Goal: Task Accomplishment & Management: Manage account settings

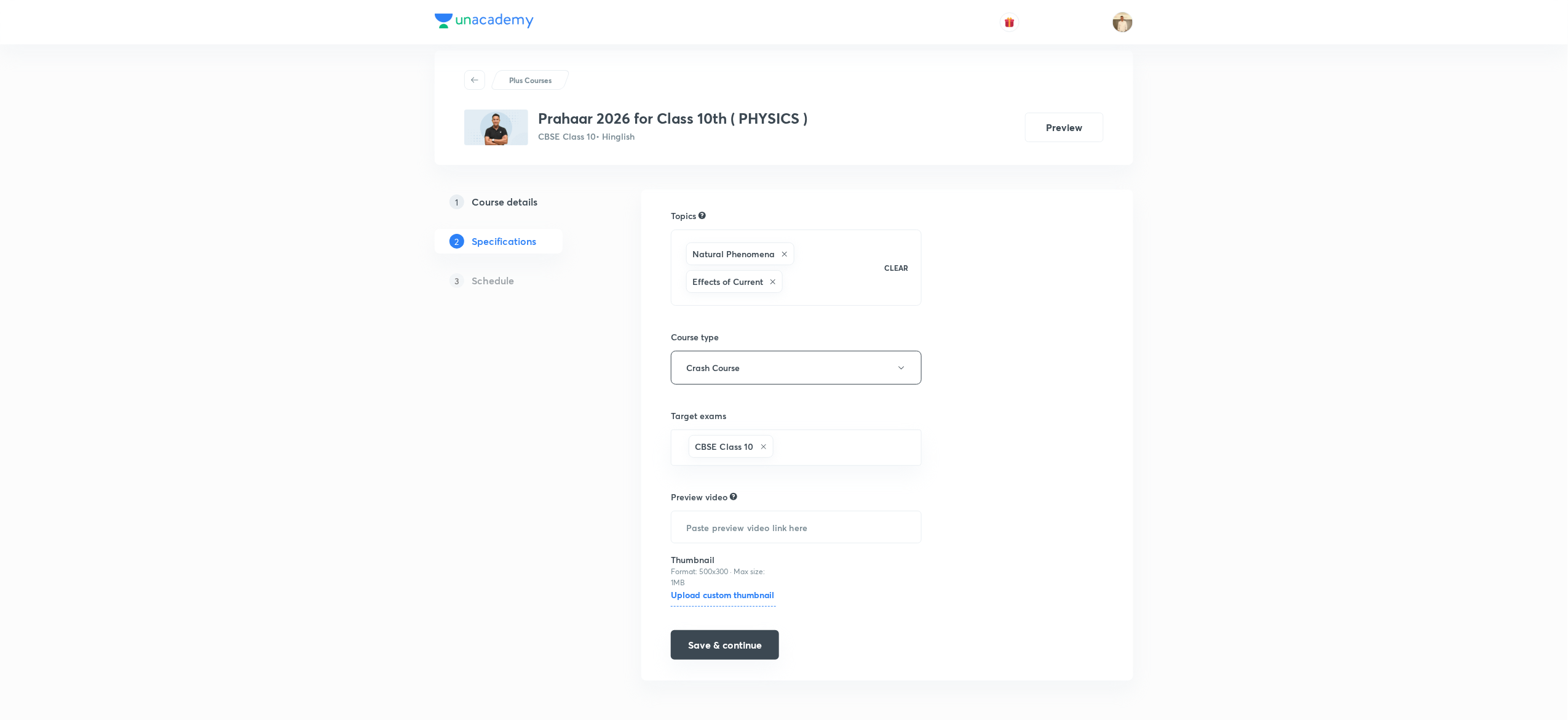
click at [734, 650] on button "Save & continue" at bounding box center [725, 645] width 108 height 29
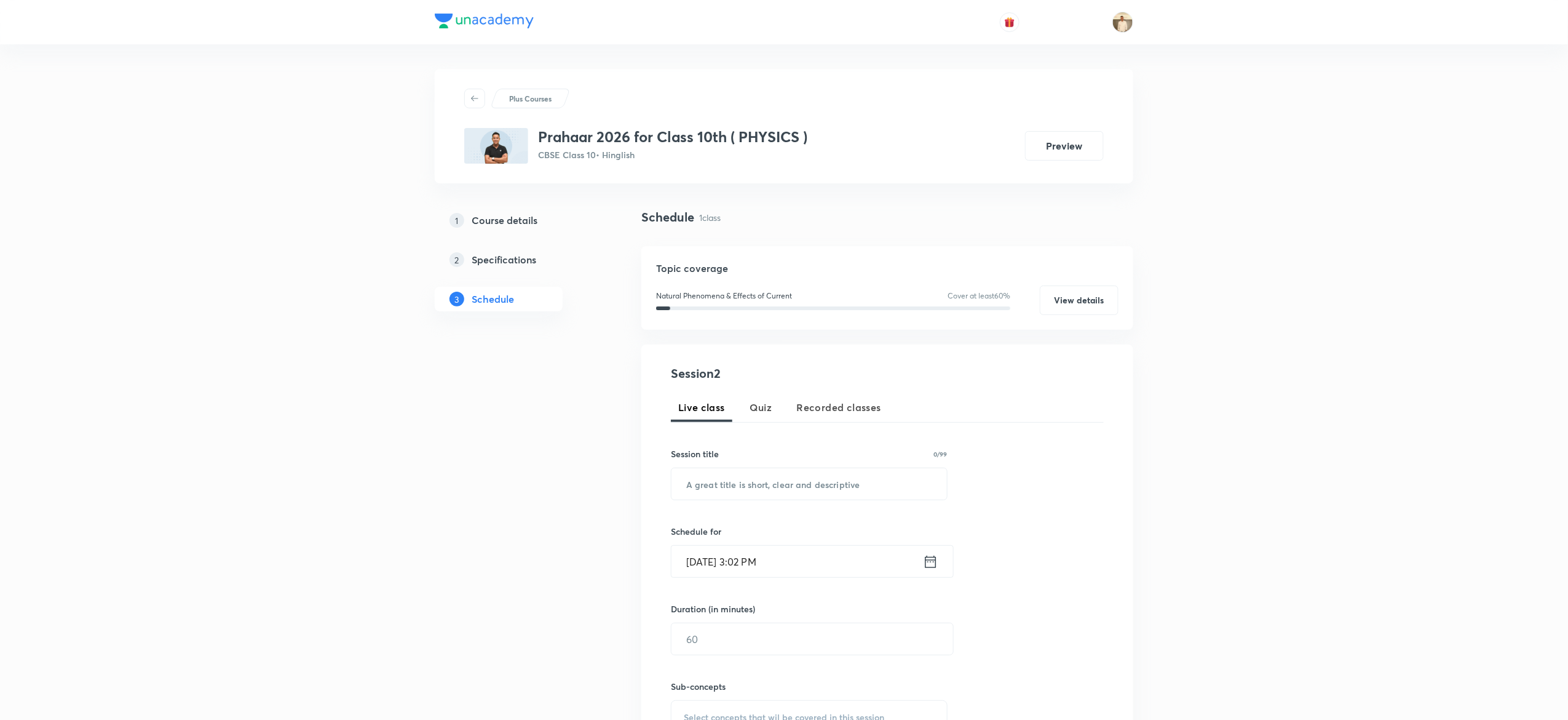
scroll to position [303, 0]
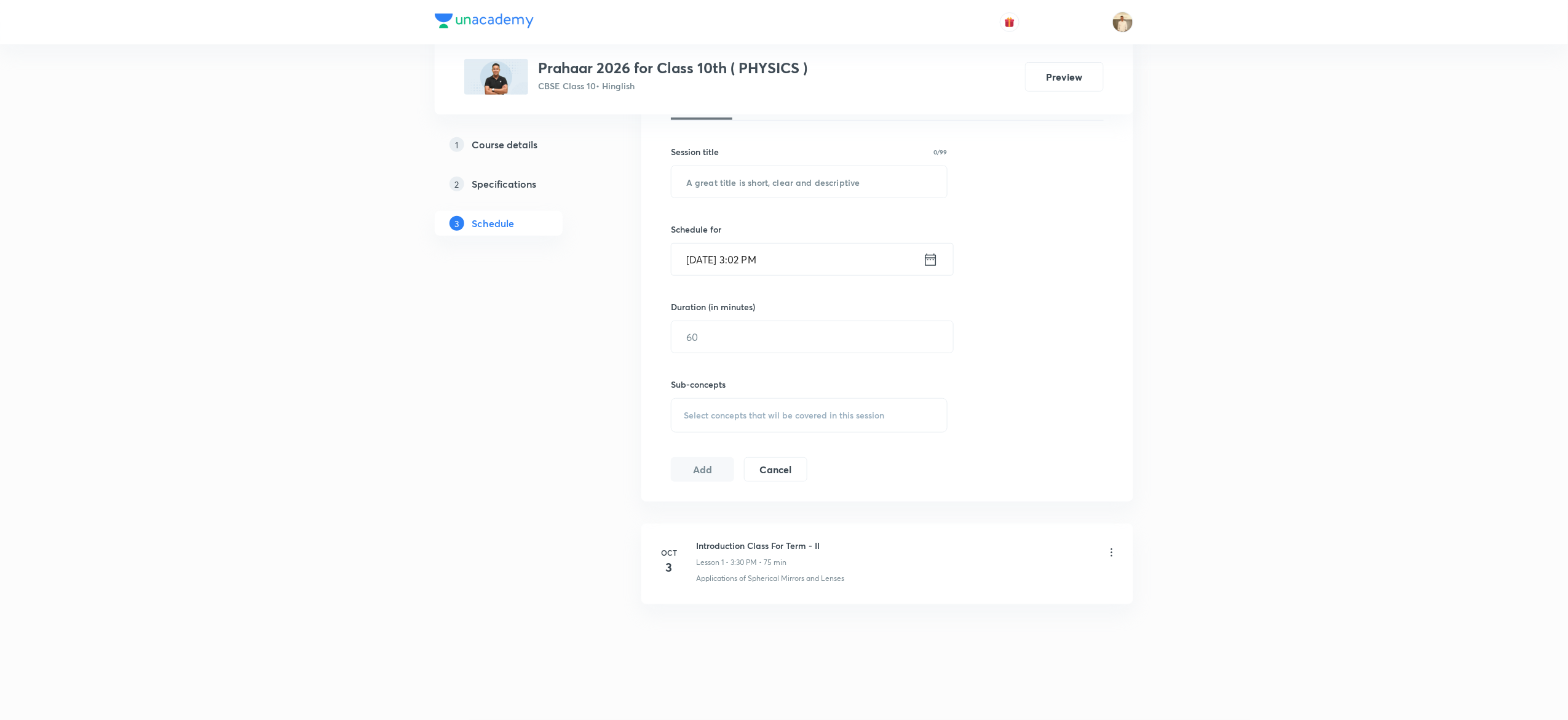
click at [460, 465] on div "1 Course details 2 Specifications 3 Schedule" at bounding box center [518, 302] width 167 height 792
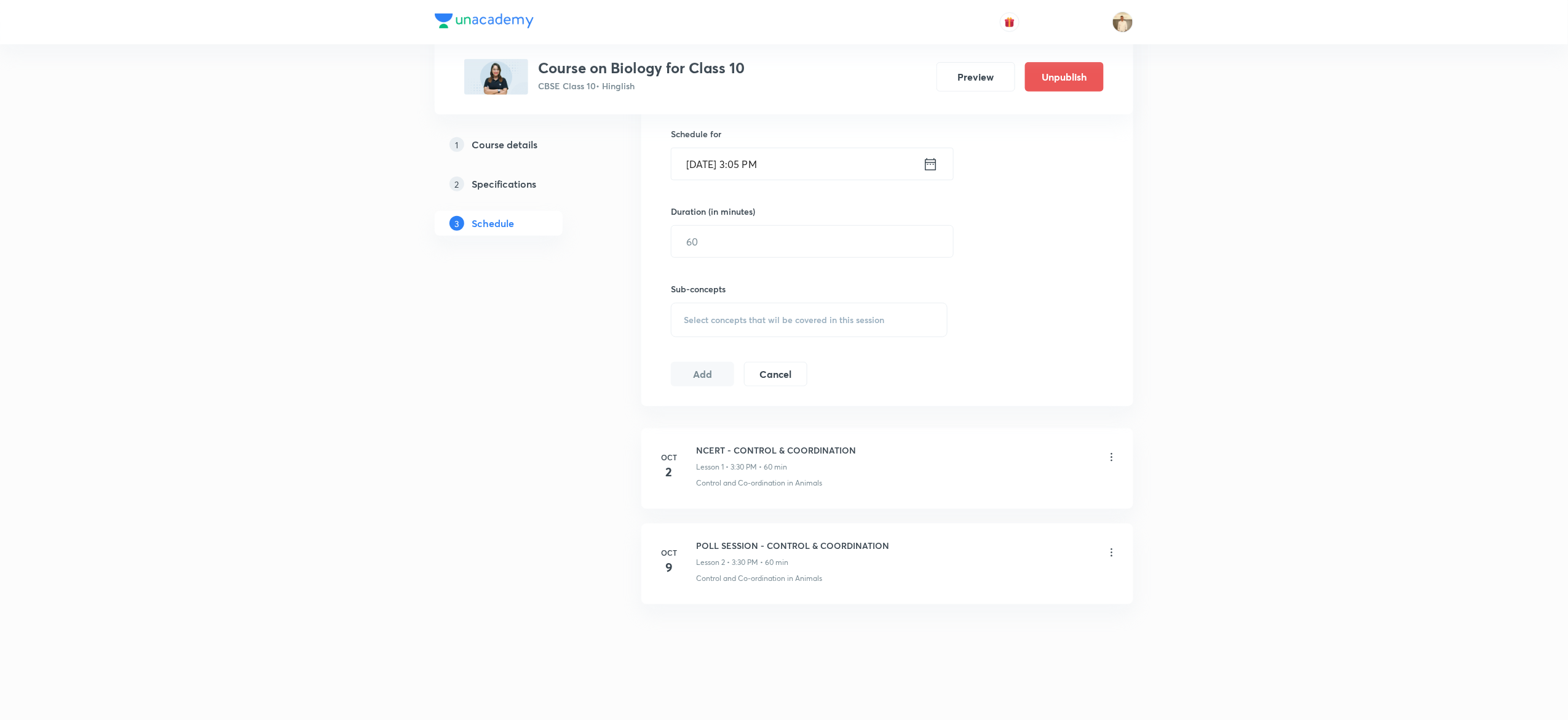
click at [326, 596] on div "Plus Courses Course on Biology for Class 10 CBSE Class 10 • Hinglish Preview Un…" at bounding box center [784, 161] width 1568 height 1118
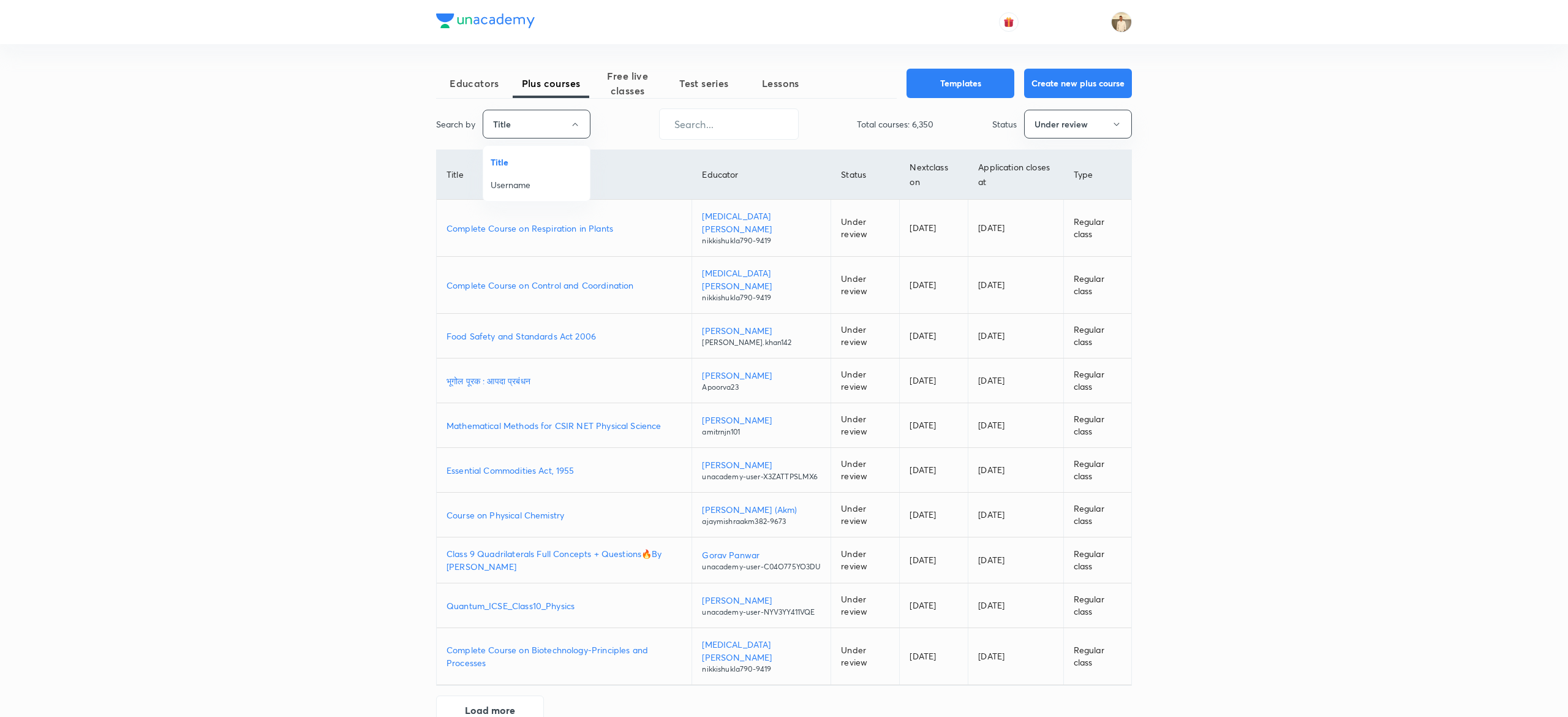
click at [547, 183] on span "Username" at bounding box center [536, 185] width 92 height 13
click at [737, 131] on input "text" at bounding box center [725, 124] width 138 height 32
paste input "mandeepmalik97"
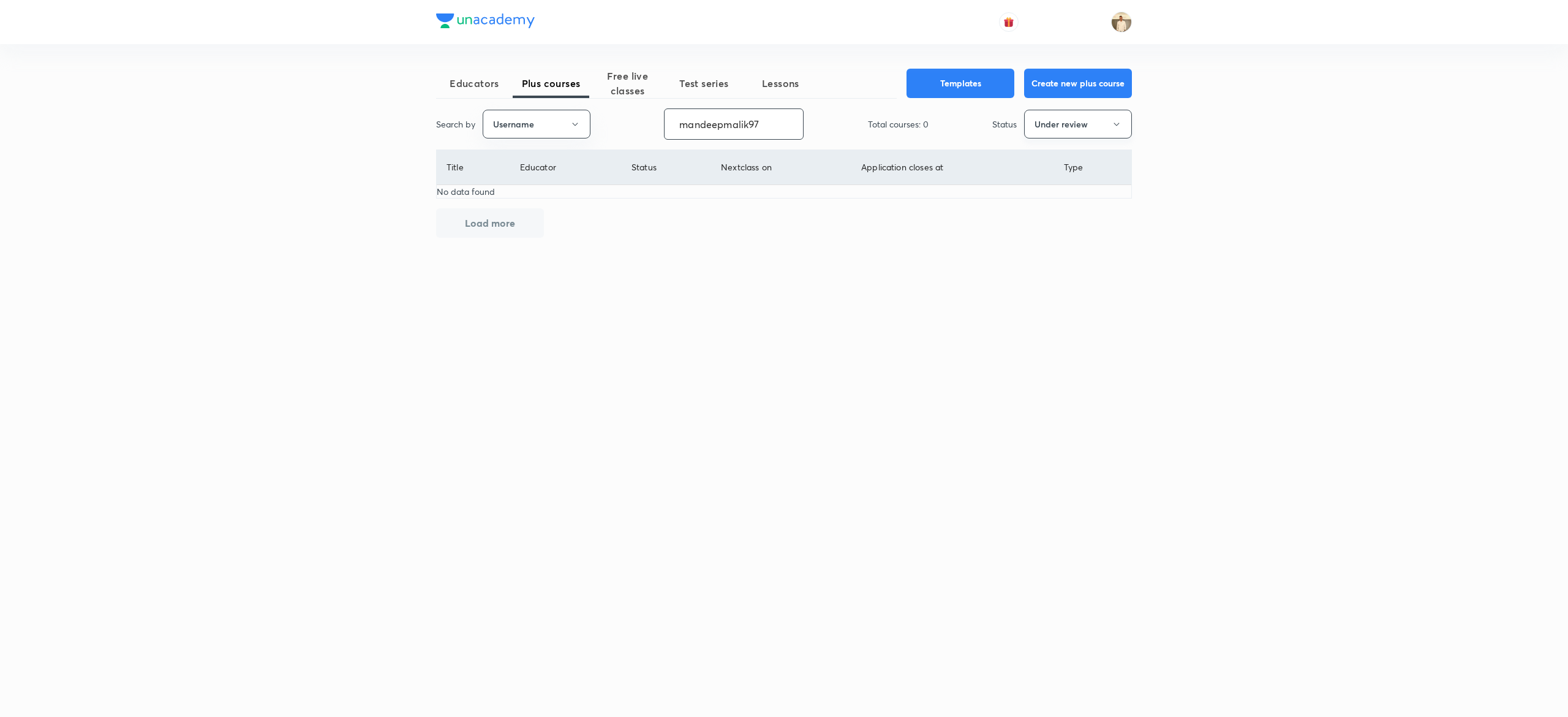
type input "mandeepmalik97"
click at [1100, 134] on button "Under review" at bounding box center [1078, 124] width 108 height 29
click at [1047, 234] on span "Live" at bounding box center [1077, 230] width 92 height 13
click at [513, 205] on p "CBSE Class 10 Maths" at bounding box center [510, 207] width 128 height 13
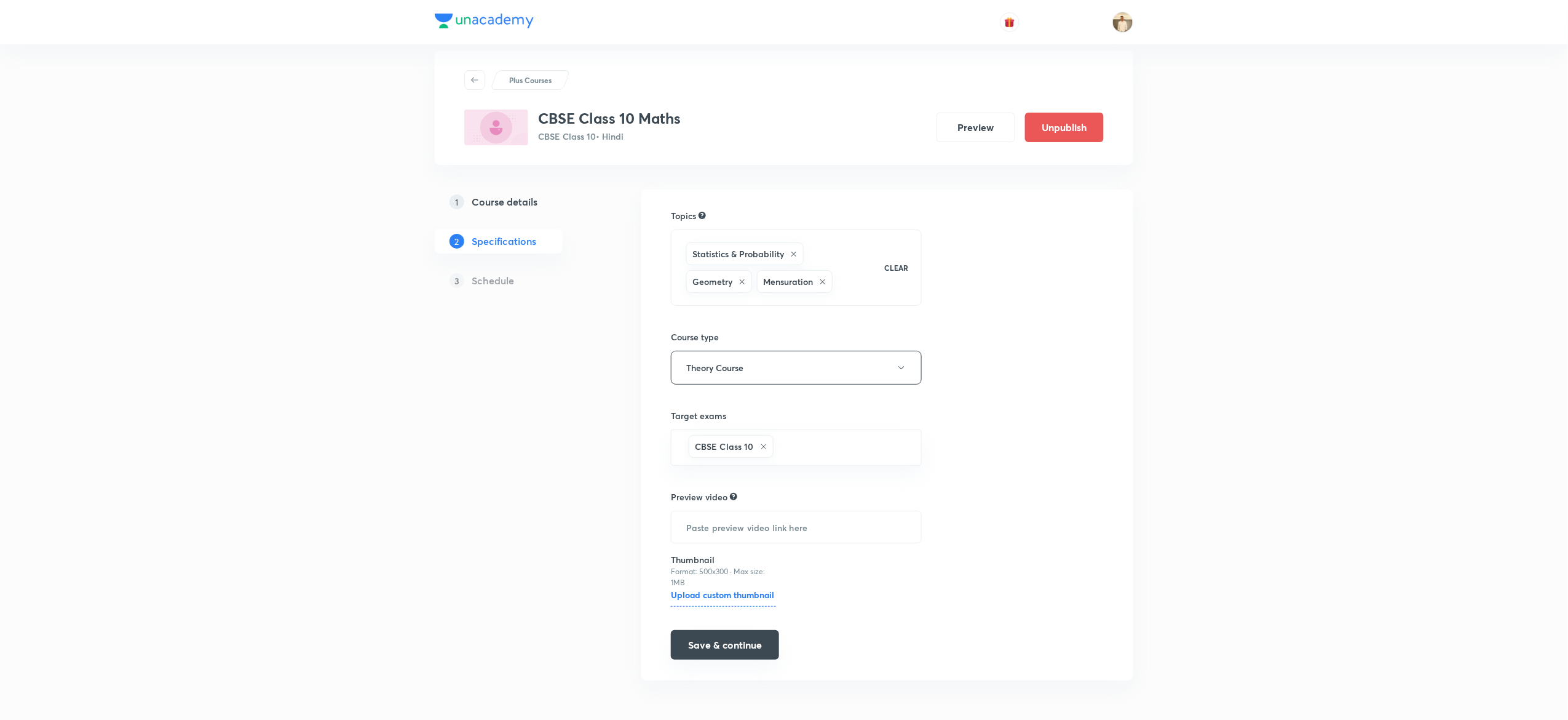
click at [743, 641] on button "Save & continue" at bounding box center [725, 645] width 108 height 29
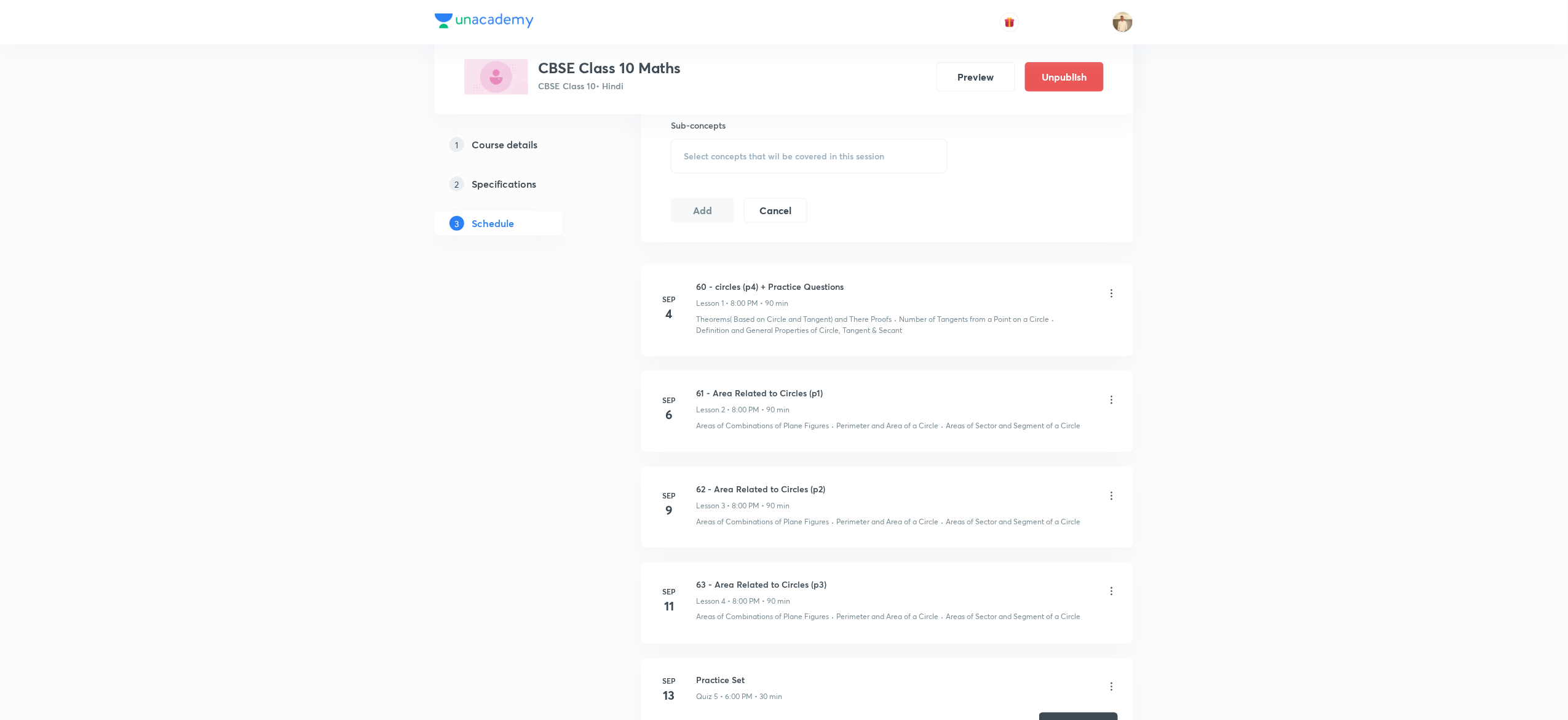
scroll to position [562, 0]
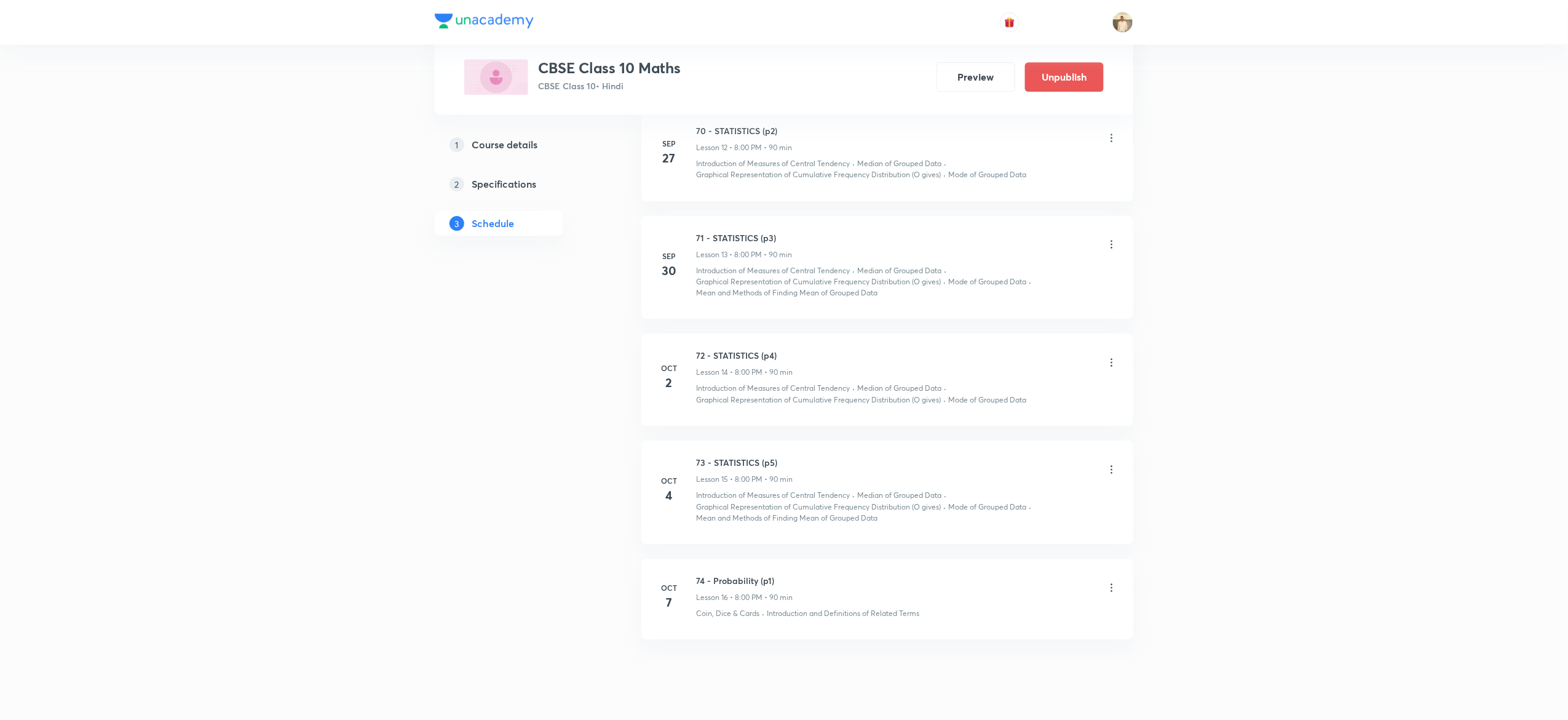
scroll to position [1891, 0]
